Goal: Task Accomplishment & Management: Manage account settings

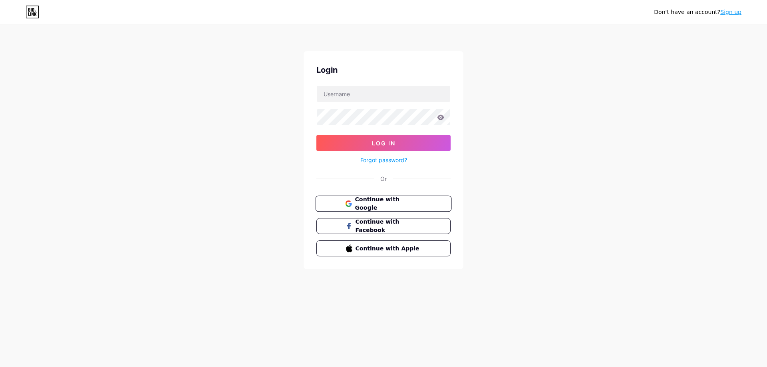
click at [399, 204] on span "Continue with Google" at bounding box center [388, 203] width 67 height 17
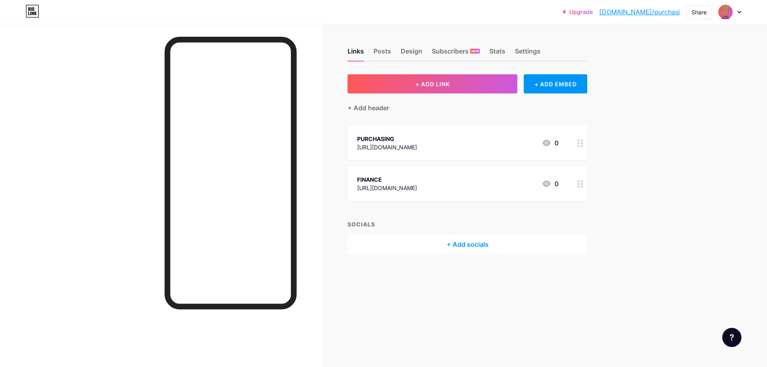
click at [579, 148] on div at bounding box center [581, 143] width 14 height 34
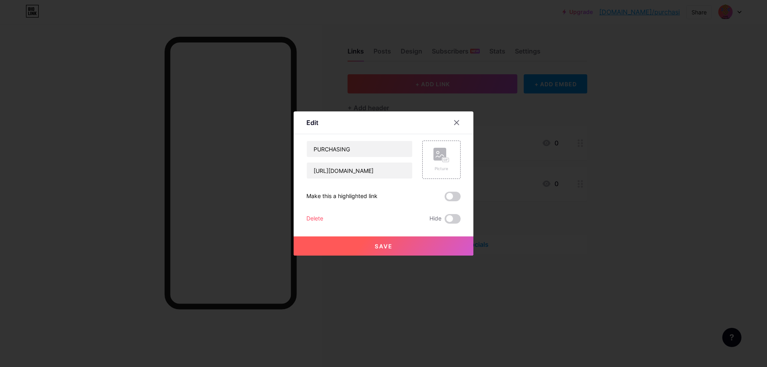
click at [317, 217] on div "Delete" at bounding box center [315, 219] width 17 height 10
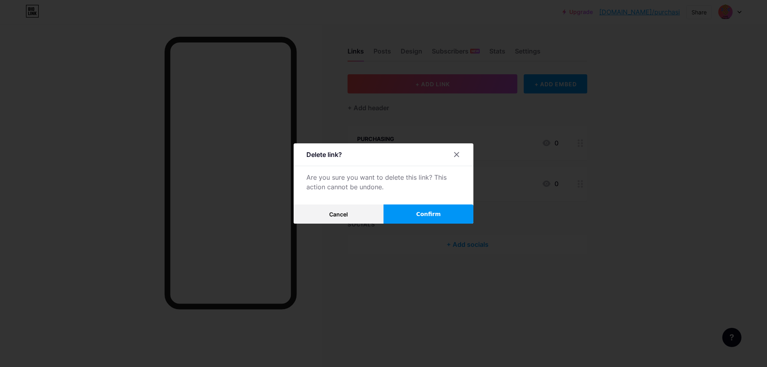
click at [417, 213] on span "Confirm" at bounding box center [429, 214] width 25 height 8
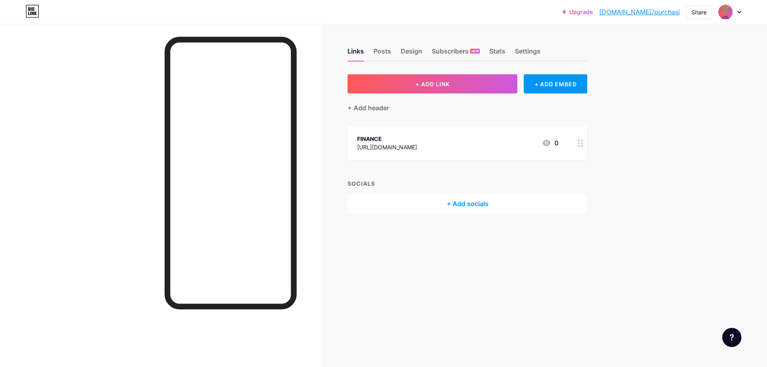
click at [582, 148] on div at bounding box center [581, 143] width 14 height 34
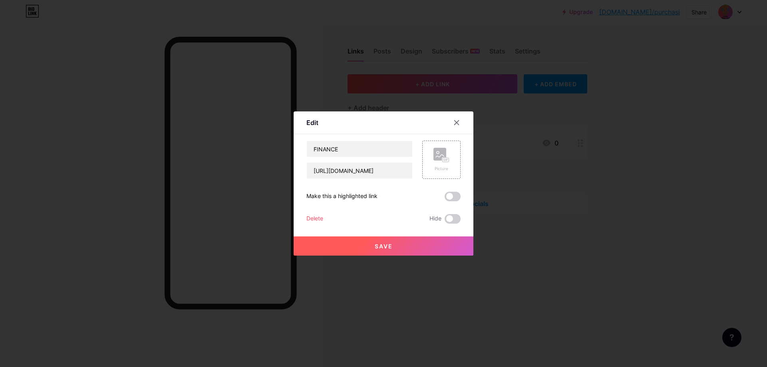
click at [309, 220] on div "Delete" at bounding box center [315, 219] width 17 height 10
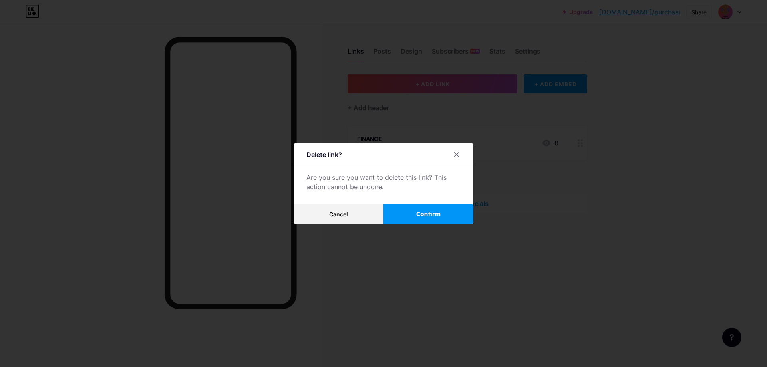
click at [439, 209] on button "Confirm" at bounding box center [429, 214] width 90 height 19
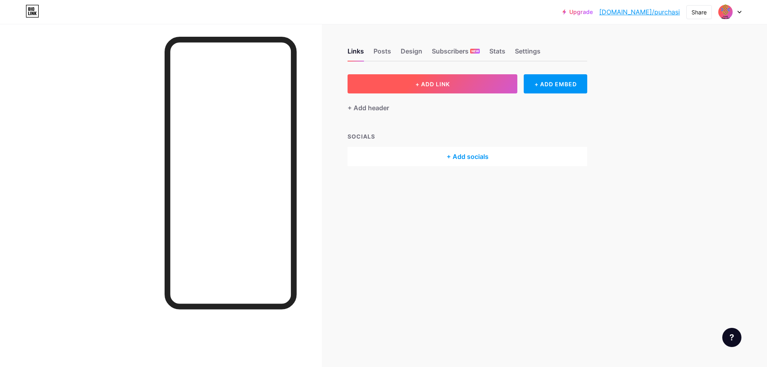
click at [495, 84] on button "+ ADD LINK" at bounding box center [433, 83] width 170 height 19
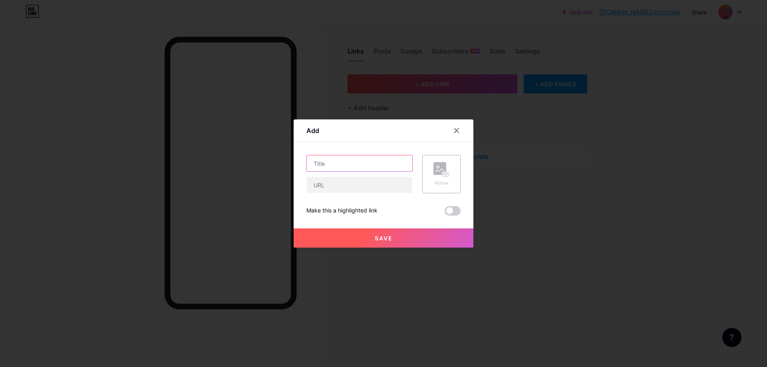
click at [357, 161] on input "text" at bounding box center [360, 163] width 106 height 16
type input "purchase sumber agung pusat"
click at [351, 183] on input "text" at bounding box center [360, 185] width 106 height 16
paste input "RJJ-0921225 [MEDICAL_DATA]-0825039 [DATE] [DATE]"
paste input "[URL][DOMAIN_NAME]"
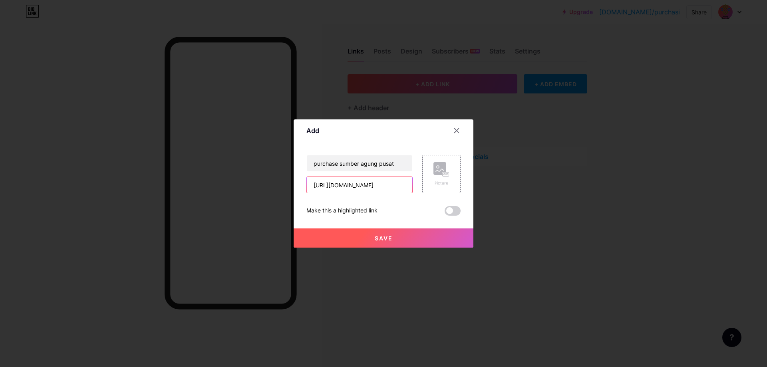
scroll to position [0, 13]
type input "[URL][DOMAIN_NAME]"
click at [442, 182] on div "Picture" at bounding box center [442, 183] width 16 height 6
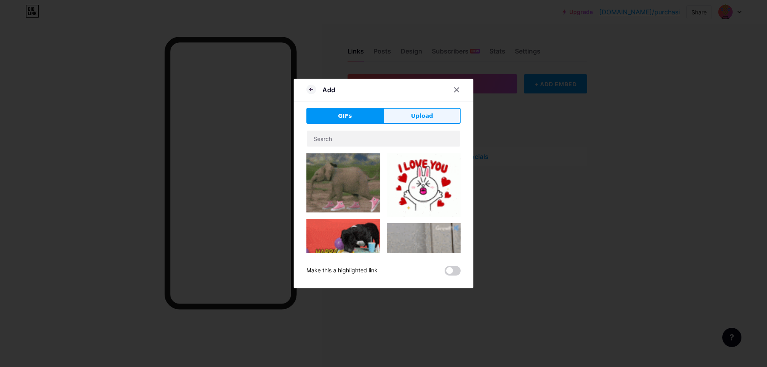
click at [406, 118] on button "Upload" at bounding box center [422, 116] width 77 height 16
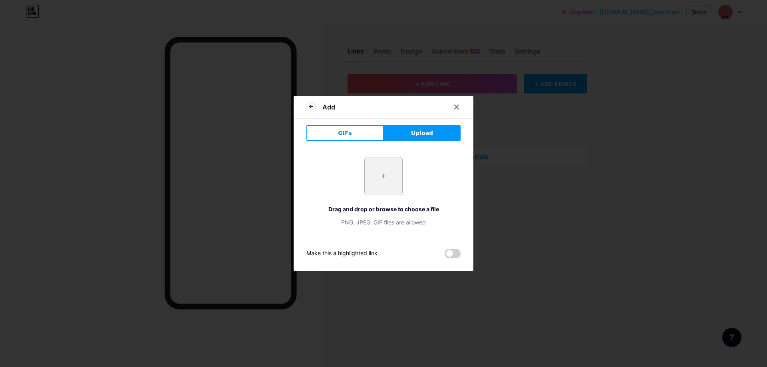
click at [385, 185] on input "file" at bounding box center [384, 176] width 38 height 38
type input "C:\fakepath\MAIN LOGO.png"
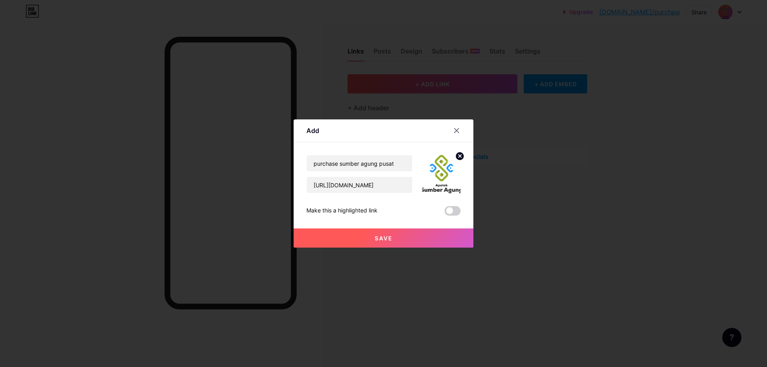
click at [385, 237] on span "Save" at bounding box center [384, 238] width 18 height 7
